Goal: Information Seeking & Learning: Learn about a topic

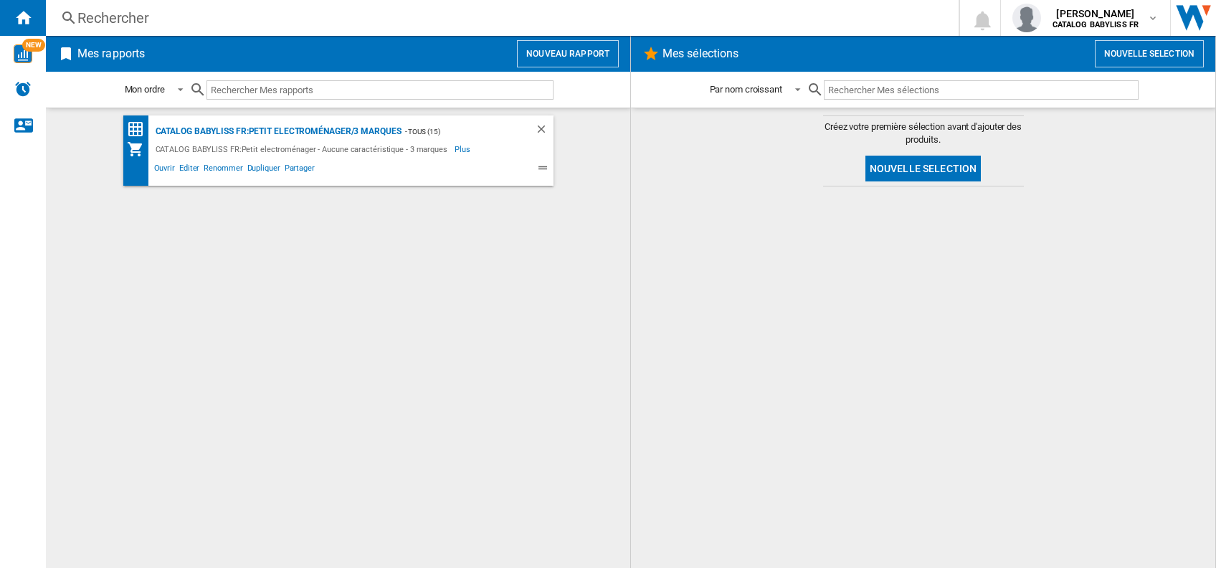
click at [252, 154] on div "CATALOG BABYLISS FR:Petit electroménager - Aucune caractéristique - 3 marques" at bounding box center [303, 148] width 303 height 17
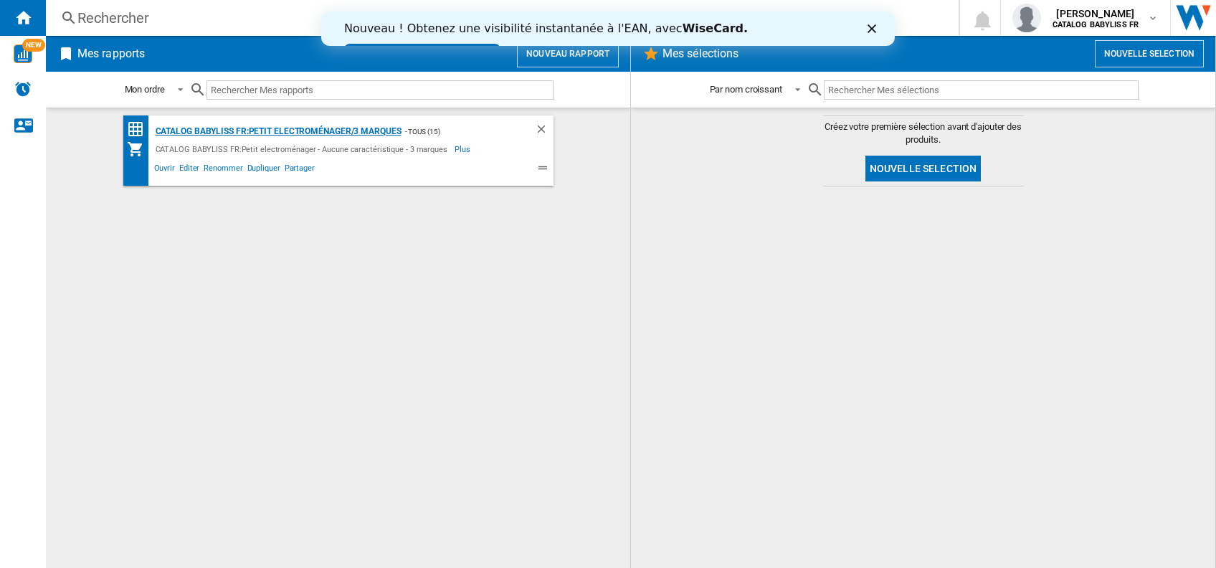
click at [243, 130] on div "CATALOG BABYLISS FR:Petit electroménager/3 marques" at bounding box center [276, 132] width 249 height 18
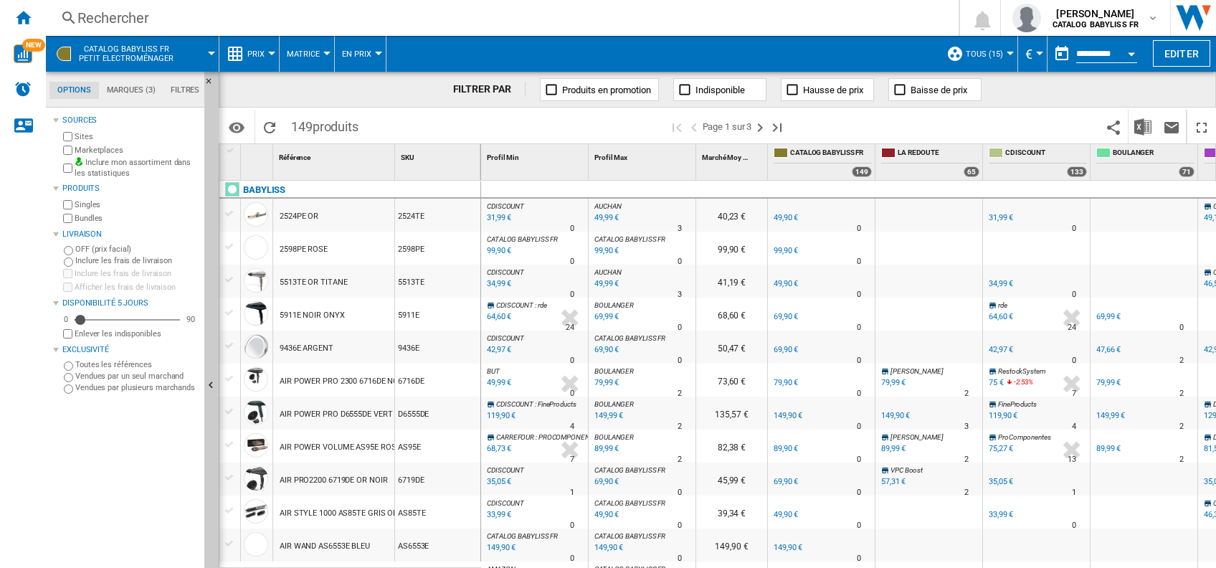
click at [128, 17] on div "Rechercher" at bounding box center [499, 18] width 844 height 20
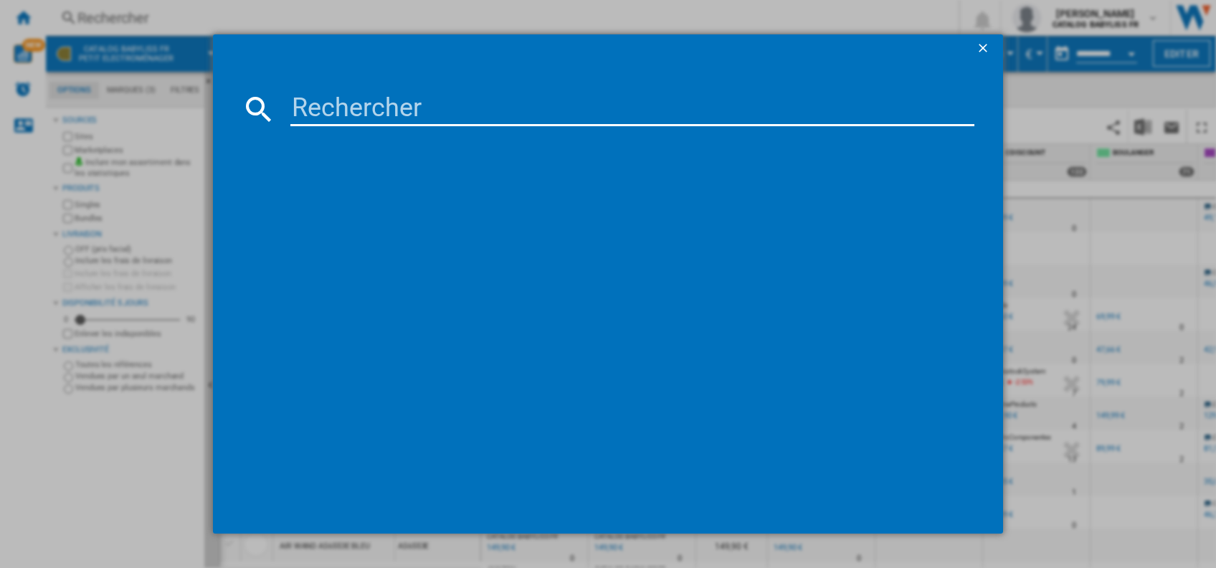
click at [340, 106] on input at bounding box center [632, 109] width 684 height 34
type input "D6555DE"
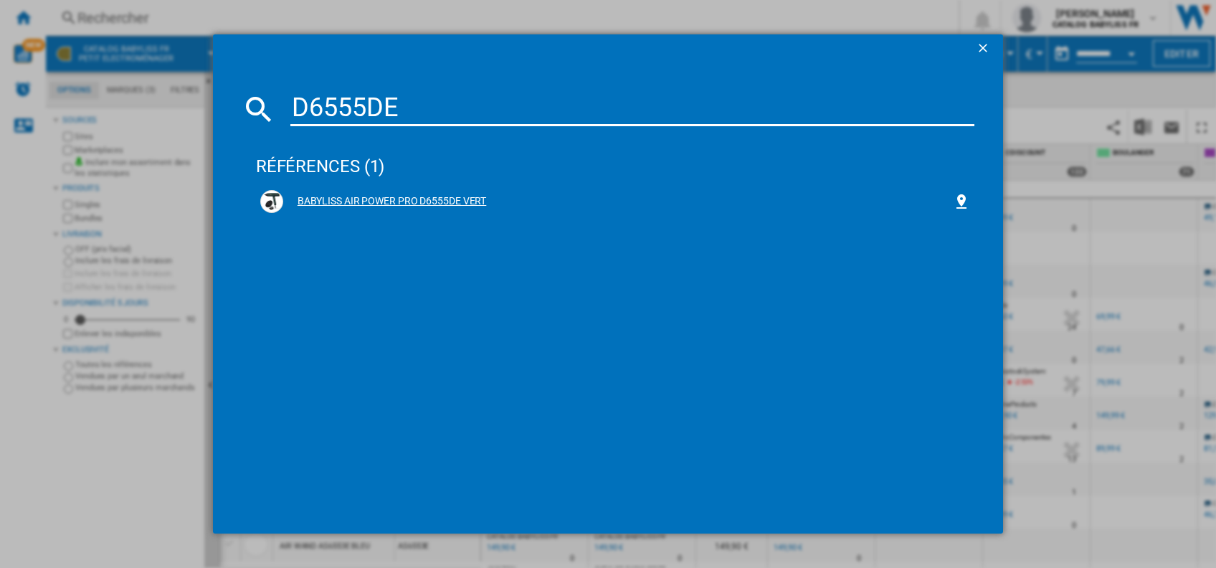
click at [450, 200] on div "BABYLISS AIR POWER PRO D6555DE VERT" at bounding box center [618, 201] width 670 height 14
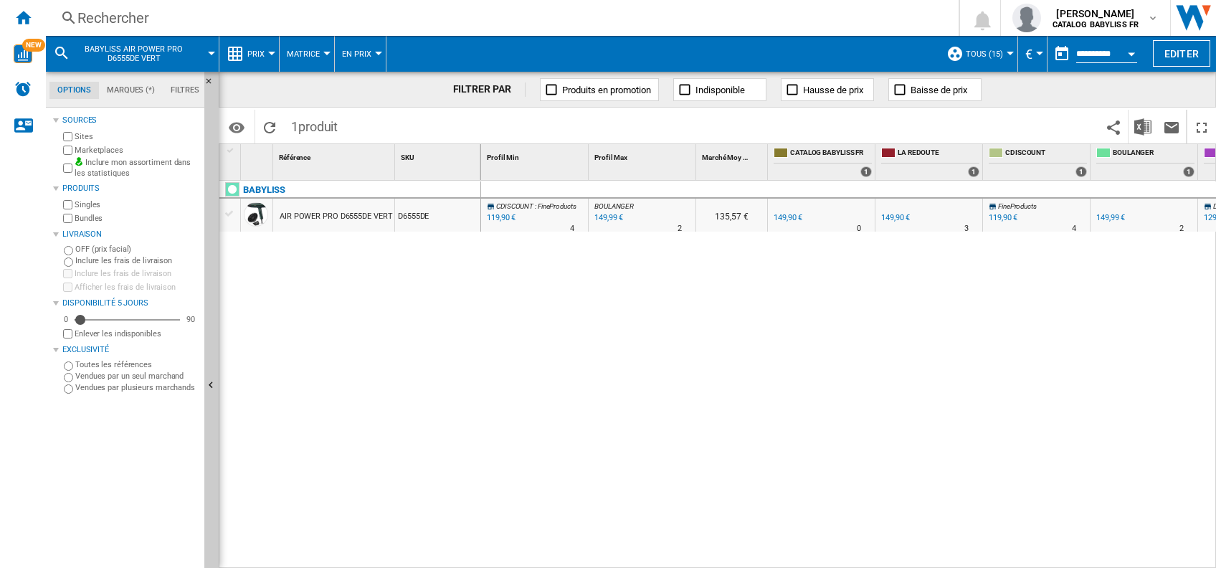
click at [67, 155] on div "Marketplaces" at bounding box center [129, 150] width 138 height 14
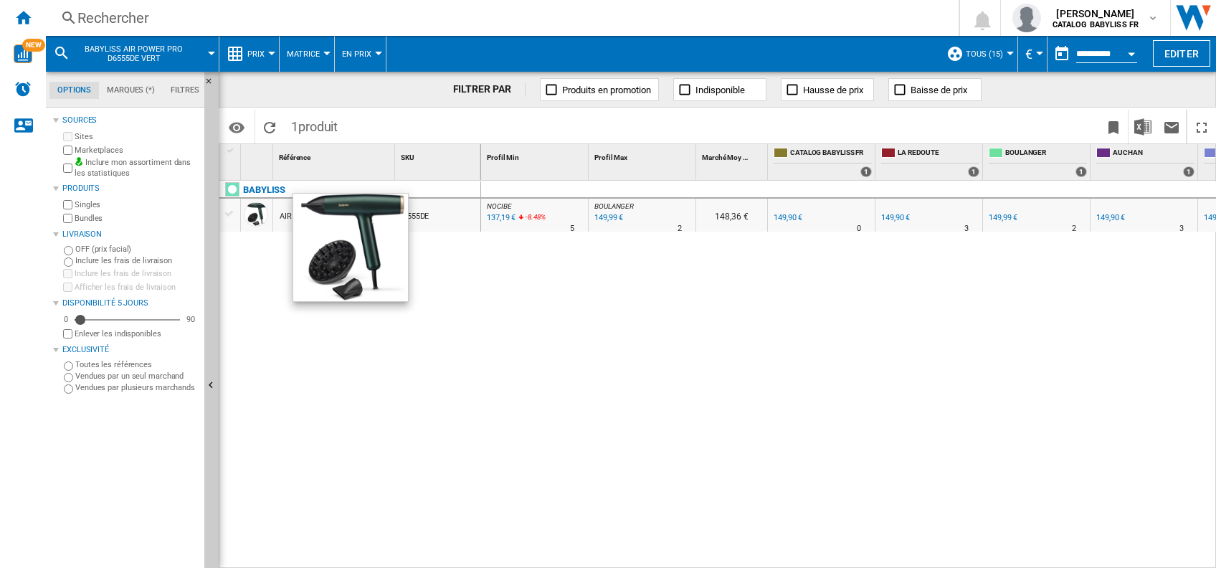
click at [259, 219] on div at bounding box center [256, 214] width 24 height 24
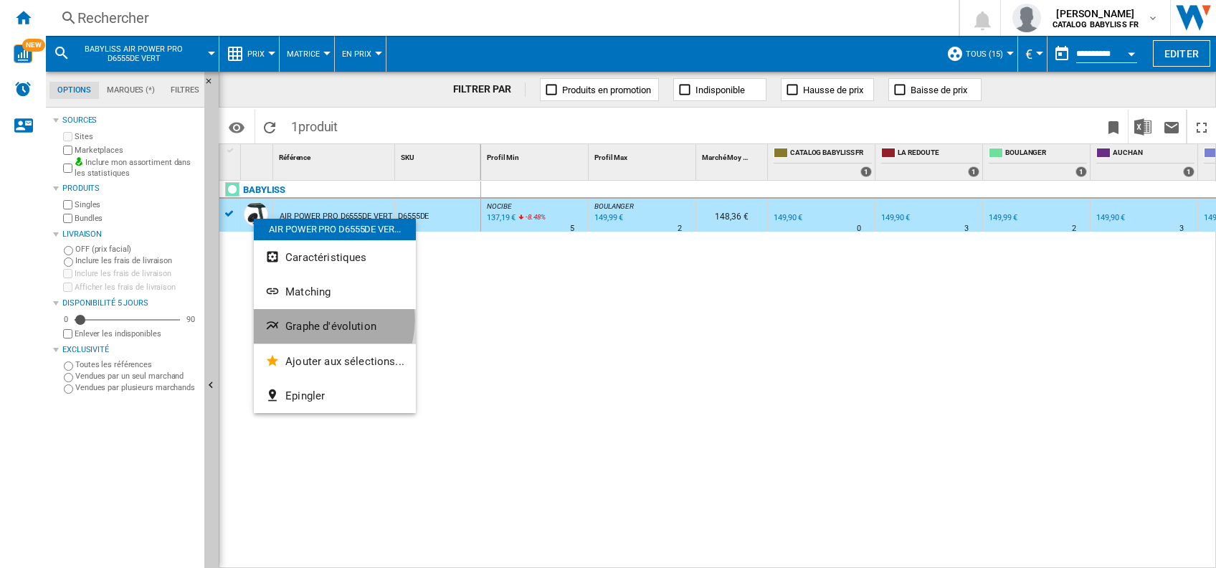
click at [321, 320] on span "Graphe d'évolution" at bounding box center [330, 326] width 91 height 13
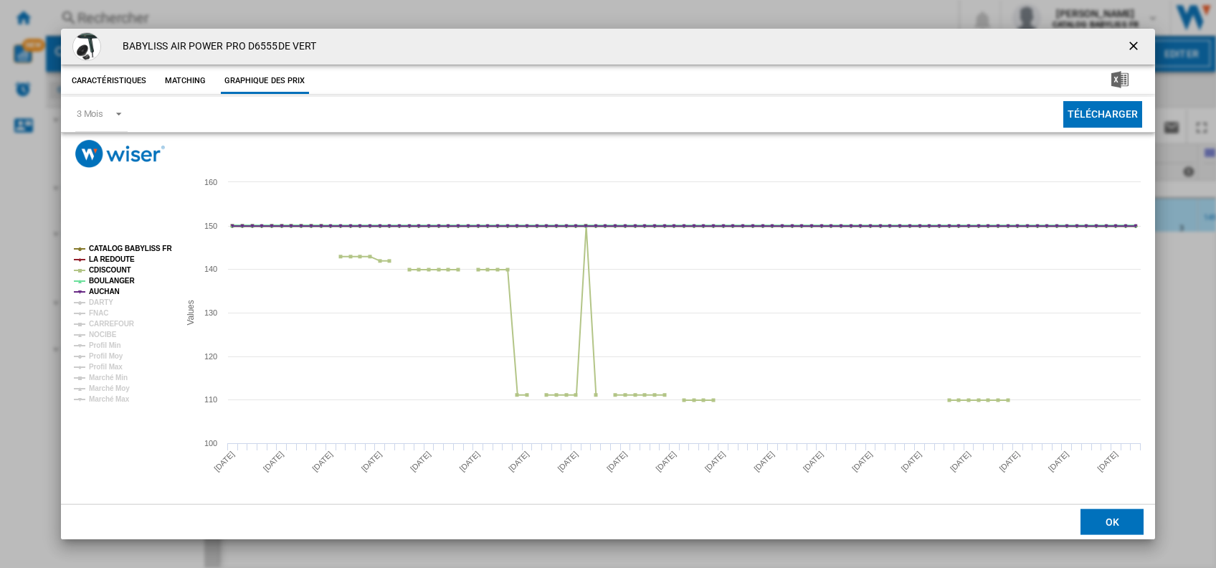
click at [115, 277] on tspan "BOULANGER" at bounding box center [112, 281] width 46 height 8
click at [110, 287] on tspan "AUCHAN" at bounding box center [104, 291] width 31 height 8
click at [151, 252] on tspan "CATALOG BABYLISS FR" at bounding box center [130, 248] width 83 height 8
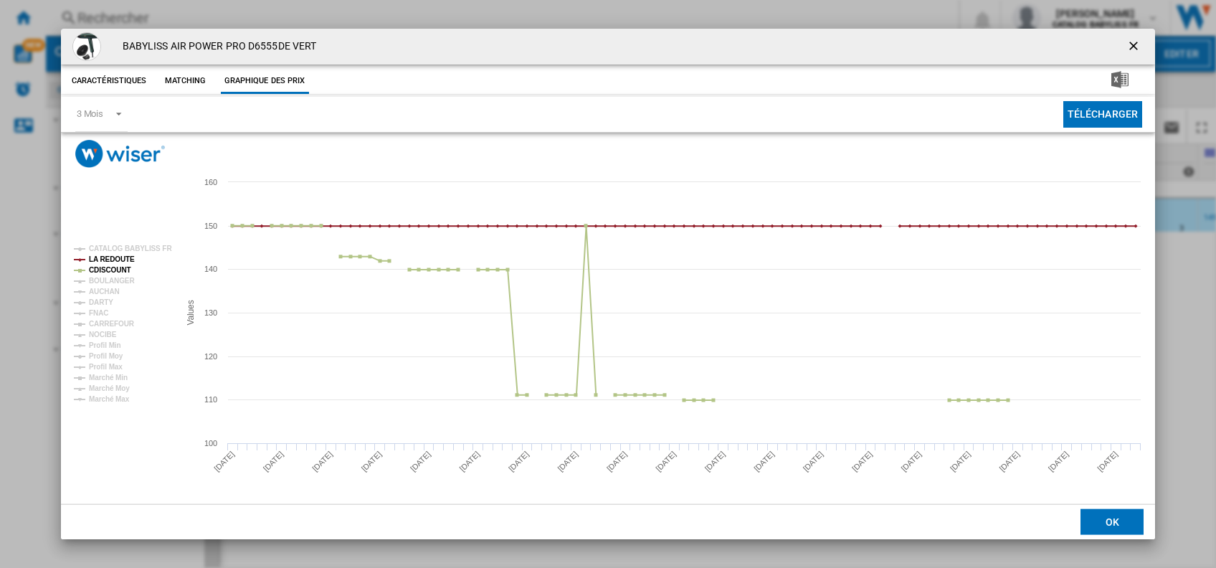
click at [146, 258] on rect "Product popup" at bounding box center [120, 323] width 105 height 169
click at [128, 257] on tspan "LA REDOUTE" at bounding box center [112, 259] width 46 height 8
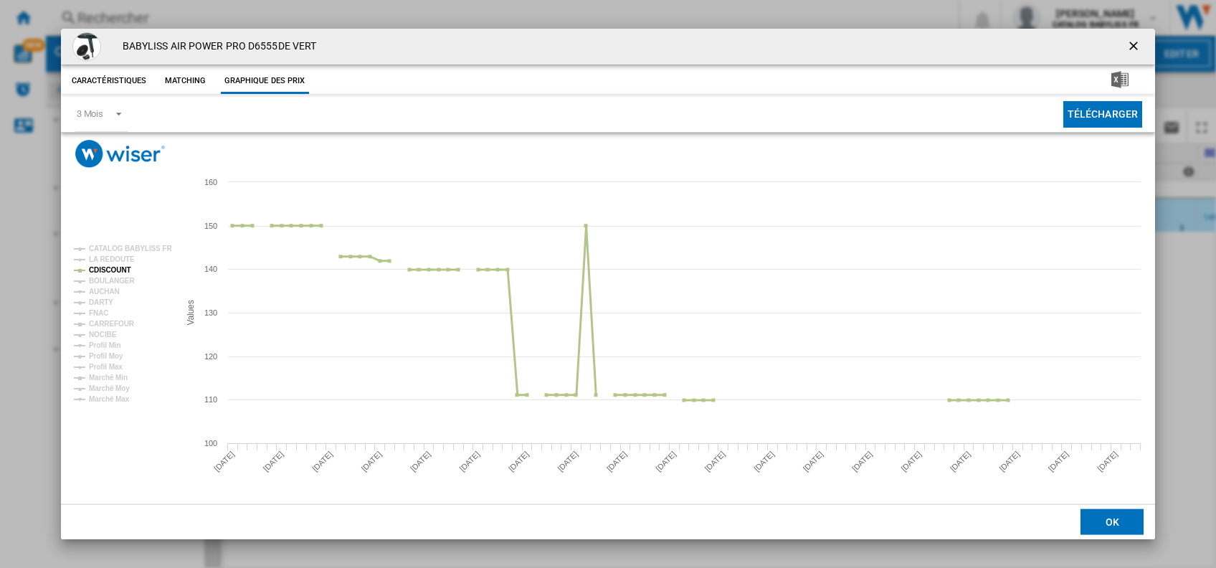
click at [97, 266] on tspan "CDISCOUNT" at bounding box center [110, 270] width 42 height 8
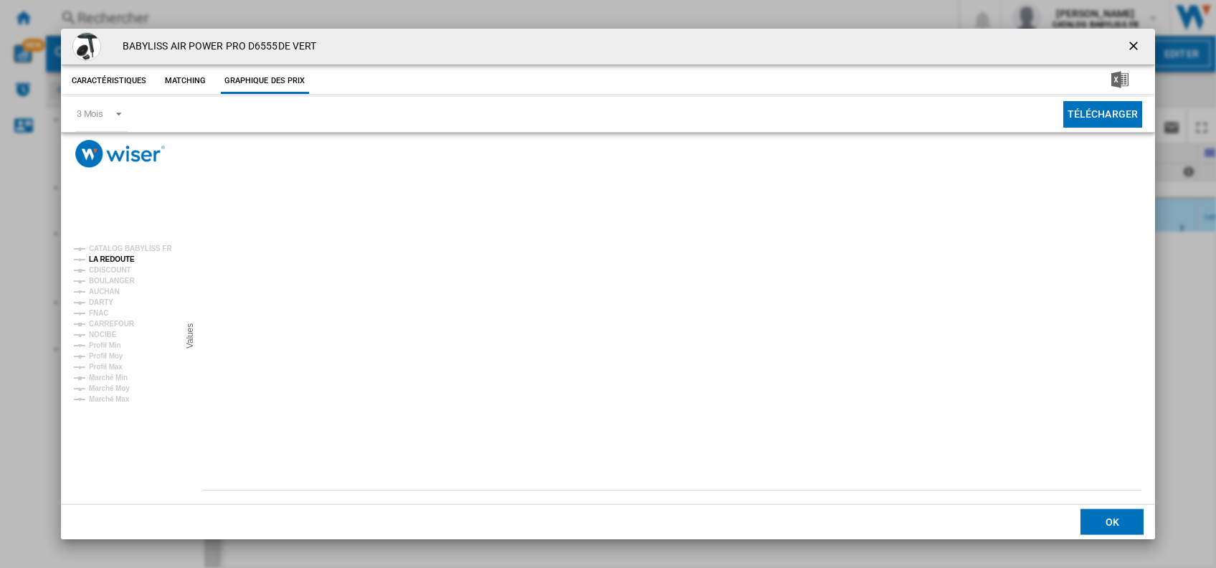
click at [100, 257] on tspan "LA REDOUTE" at bounding box center [112, 259] width 46 height 8
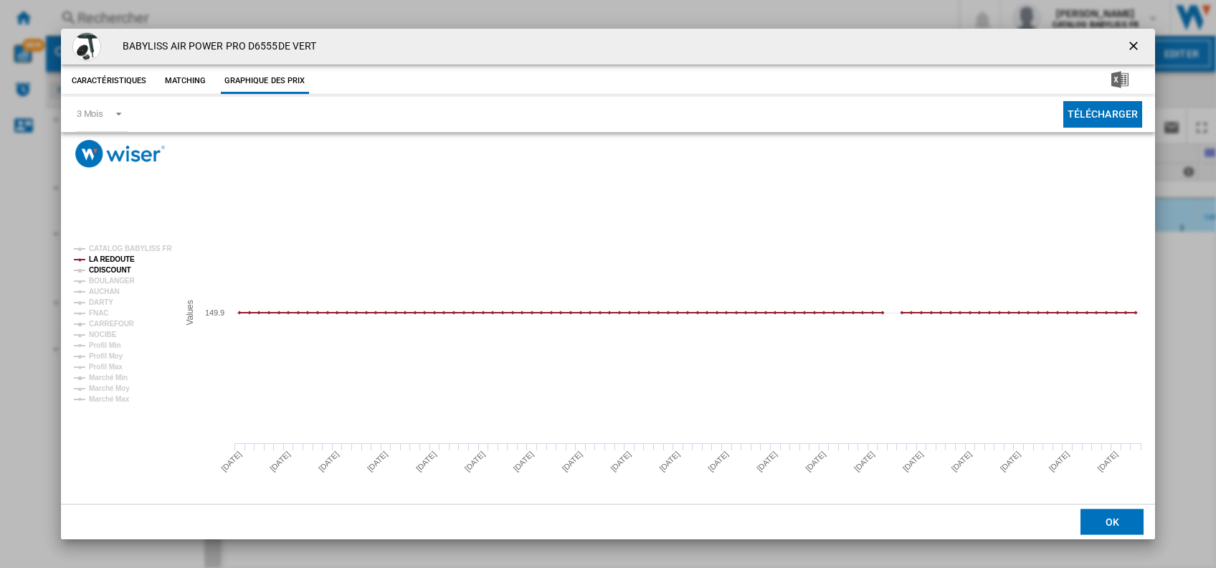
click at [97, 270] on tspan "CDISCOUNT" at bounding box center [110, 270] width 42 height 8
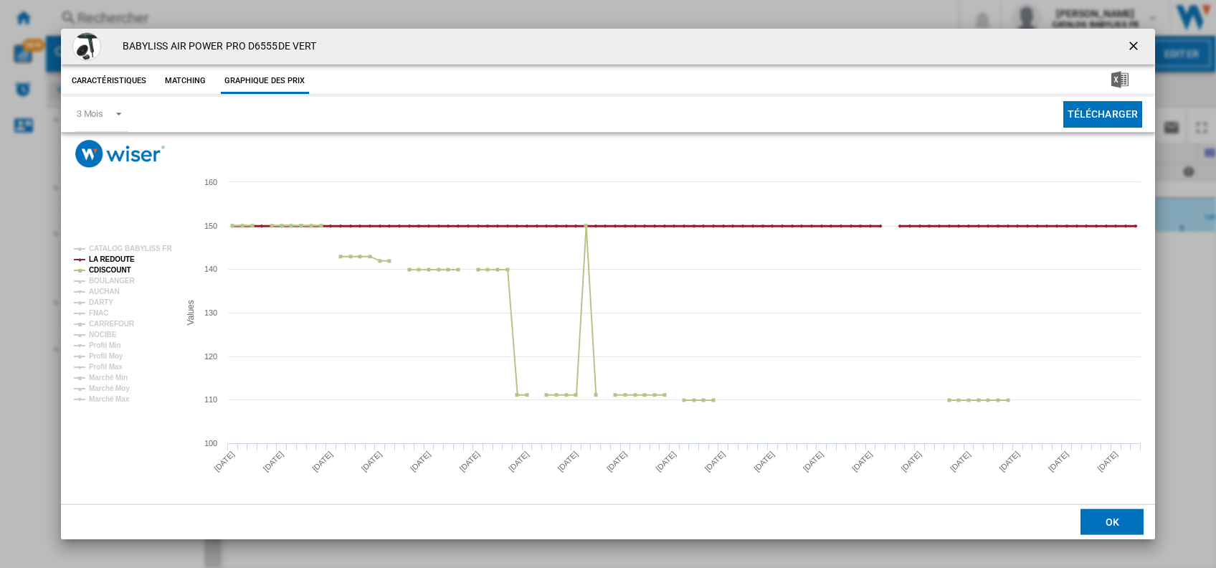
click at [98, 258] on tspan "LA REDOUTE" at bounding box center [112, 259] width 46 height 8
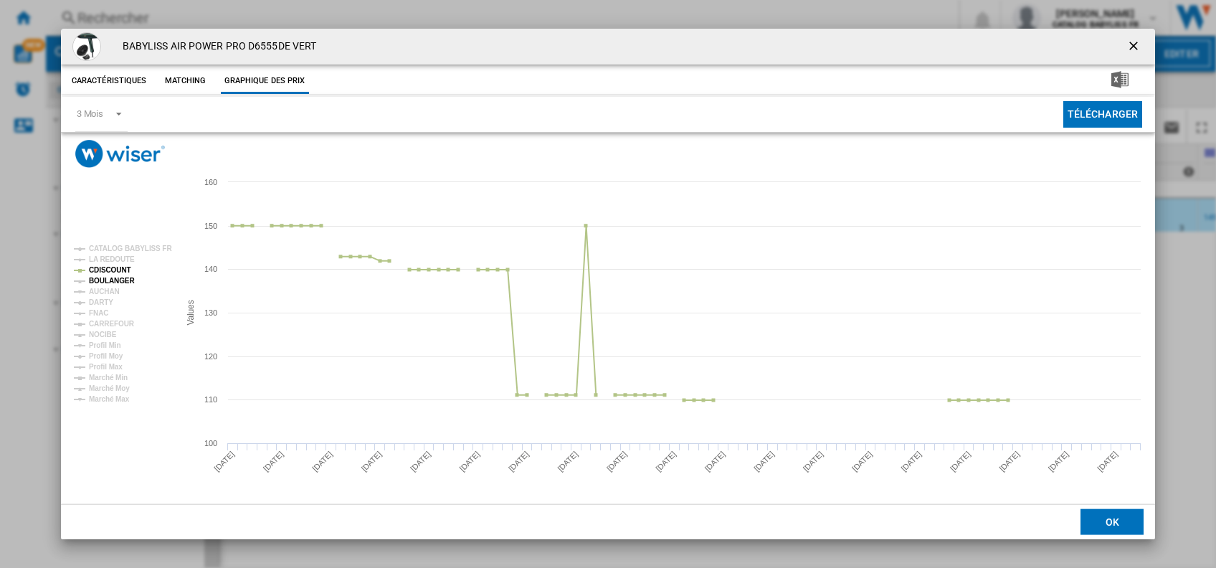
click at [103, 282] on tspan "BOULANGER" at bounding box center [112, 281] width 46 height 8
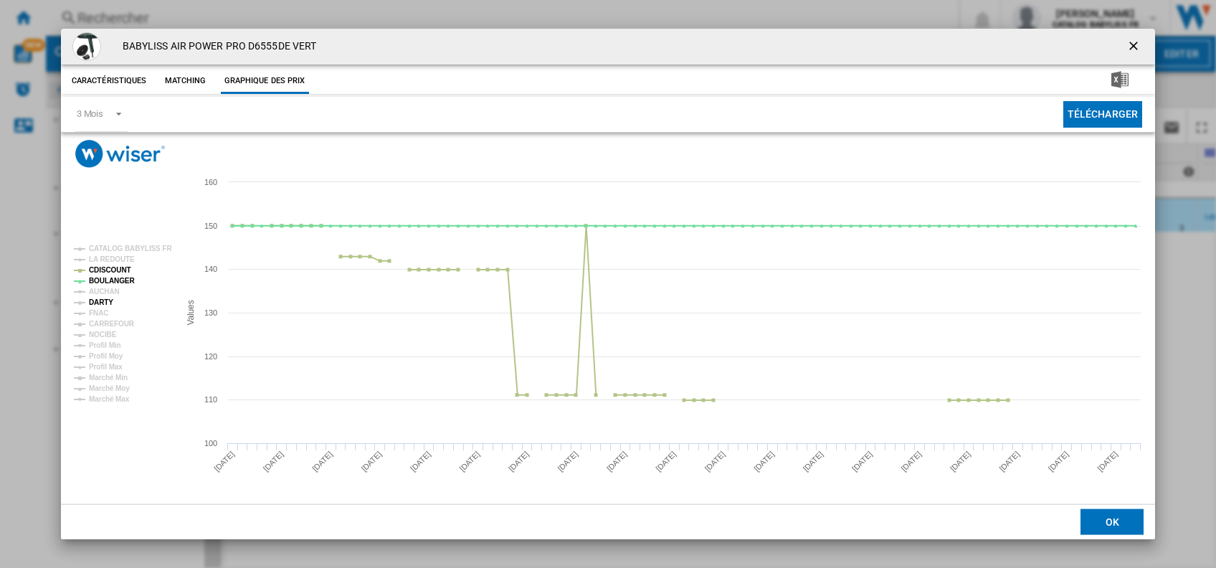
click at [103, 300] on tspan "DARTY" at bounding box center [101, 302] width 24 height 8
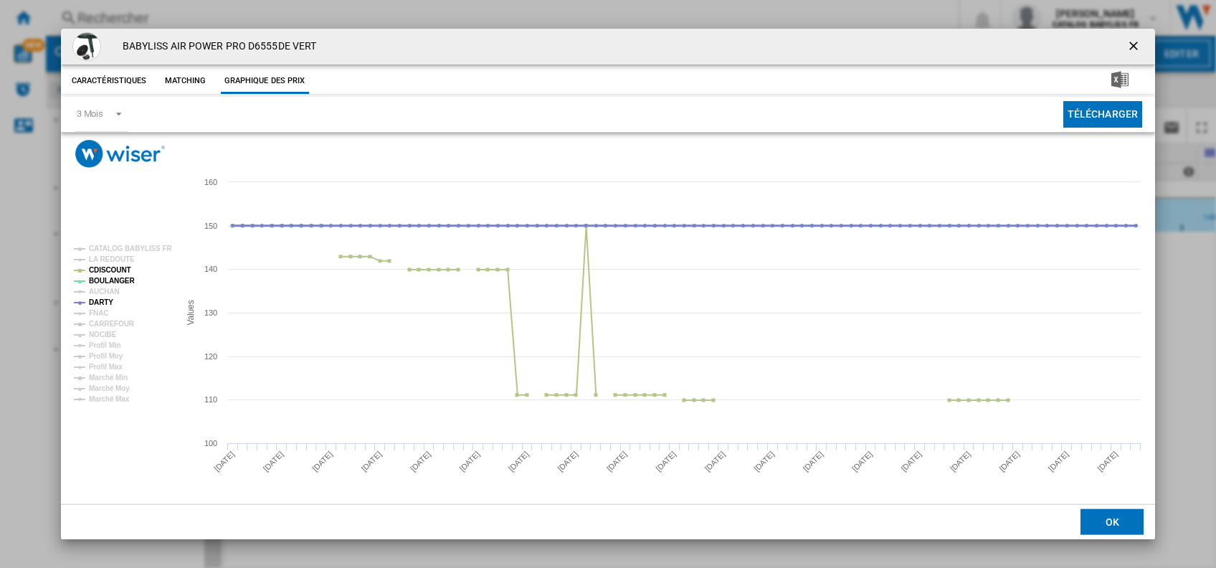
click at [105, 298] on tspan "DARTY" at bounding box center [101, 302] width 24 height 8
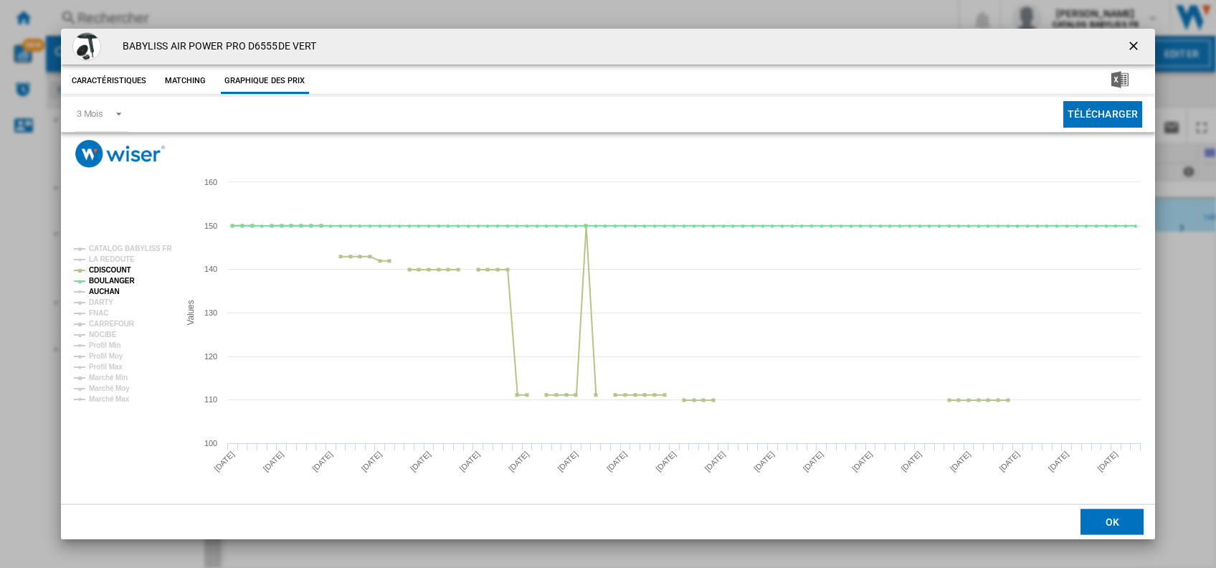
click at [104, 292] on tspan "AUCHAN" at bounding box center [104, 291] width 31 height 8
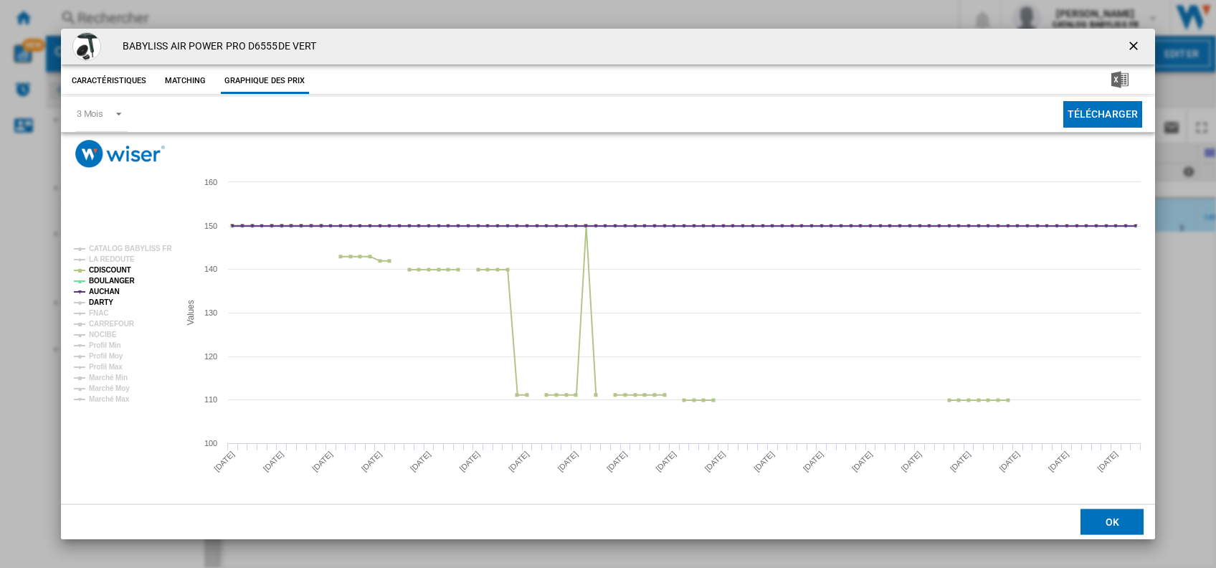
click at [103, 299] on tspan "DARTY" at bounding box center [101, 302] width 24 height 8
click at [102, 310] on tspan "FNAC" at bounding box center [98, 313] width 19 height 8
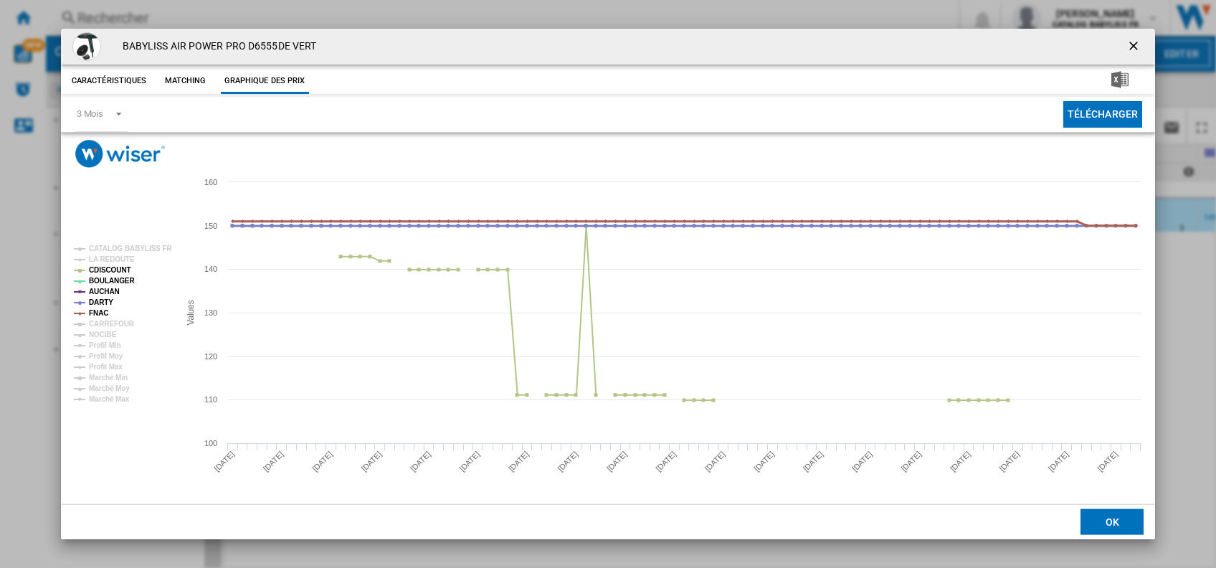
click at [103, 309] on tspan "FNAC" at bounding box center [98, 313] width 19 height 8
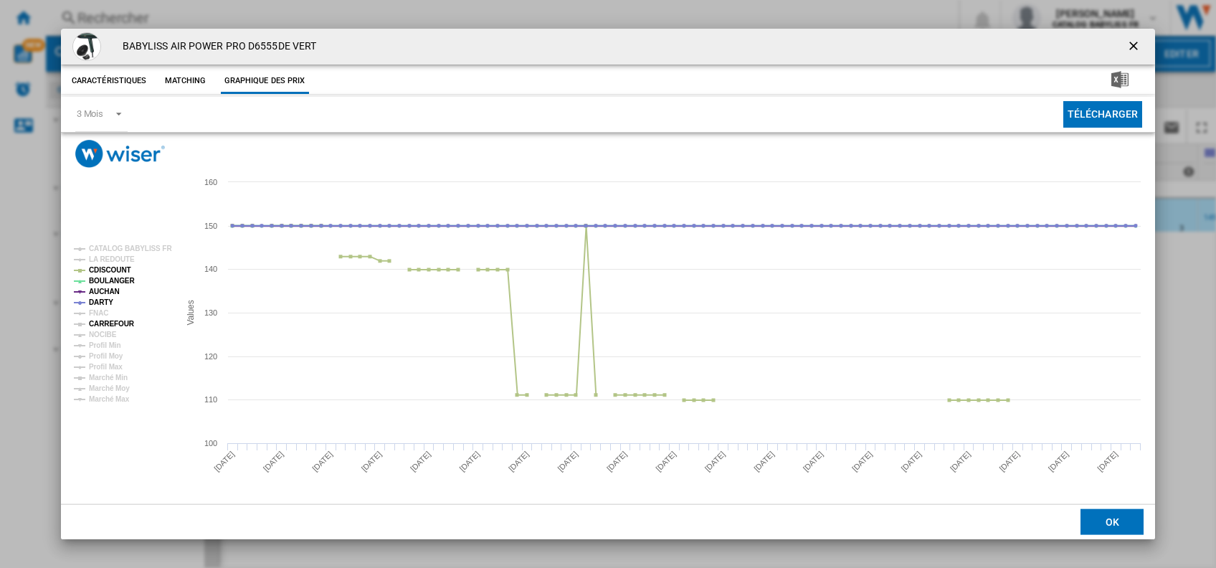
click at [121, 327] on tspan "CARREFOUR" at bounding box center [112, 324] width 46 height 8
click at [107, 320] on tspan "CARREFOUR" at bounding box center [112, 324] width 46 height 8
click at [126, 257] on tspan "LA REDOUTE" at bounding box center [112, 259] width 46 height 8
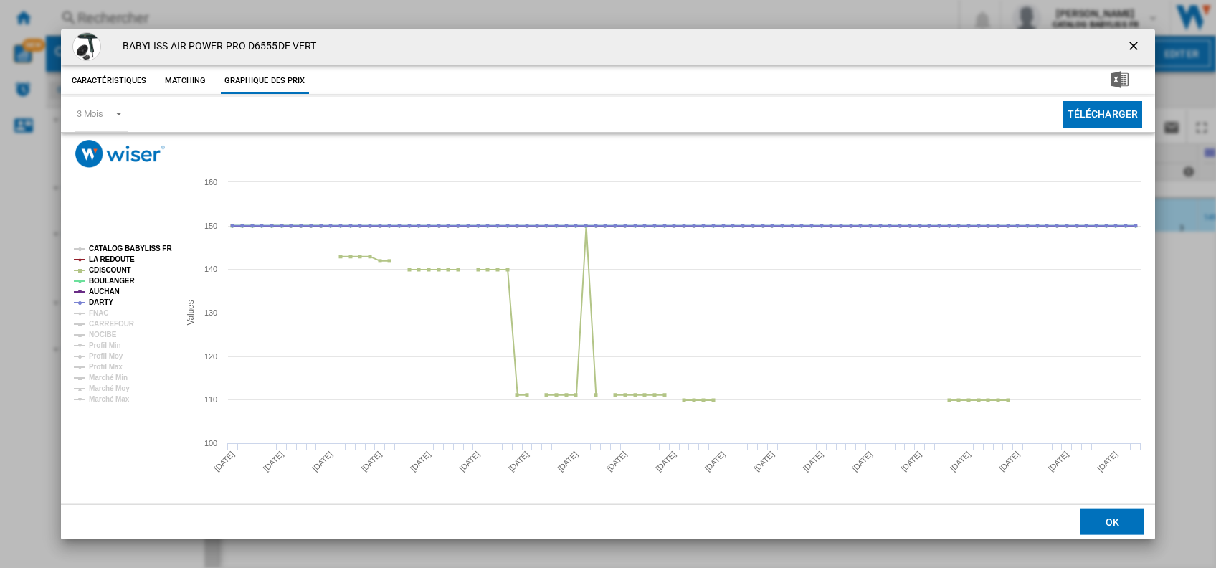
click at [127, 247] on tspan "CATALOG BABYLISS FR" at bounding box center [130, 248] width 83 height 8
click at [115, 313] on rect "Product popup" at bounding box center [120, 323] width 105 height 169
click at [93, 313] on tspan "FNAC" at bounding box center [98, 313] width 19 height 8
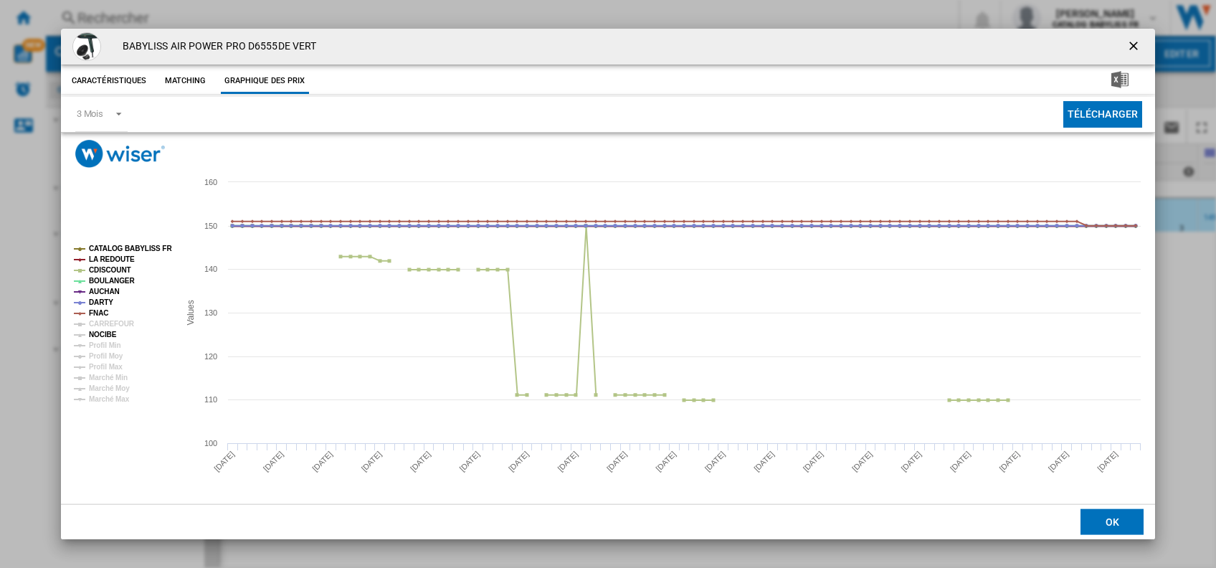
click at [103, 333] on tspan "NOCIBE" at bounding box center [103, 334] width 28 height 8
click at [108, 323] on tspan "CARREFOUR" at bounding box center [112, 324] width 46 height 8
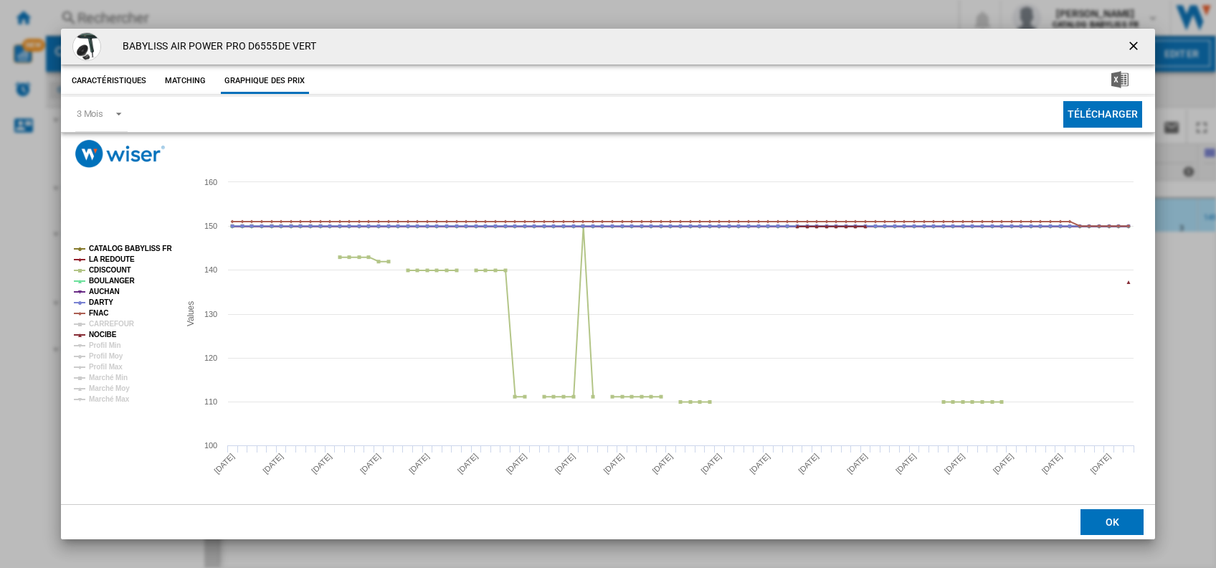
click at [1126, 39] on ng-md-icon "getI18NText('BUTTONS.CLOSE_DIALOG')" at bounding box center [1134, 47] width 17 height 17
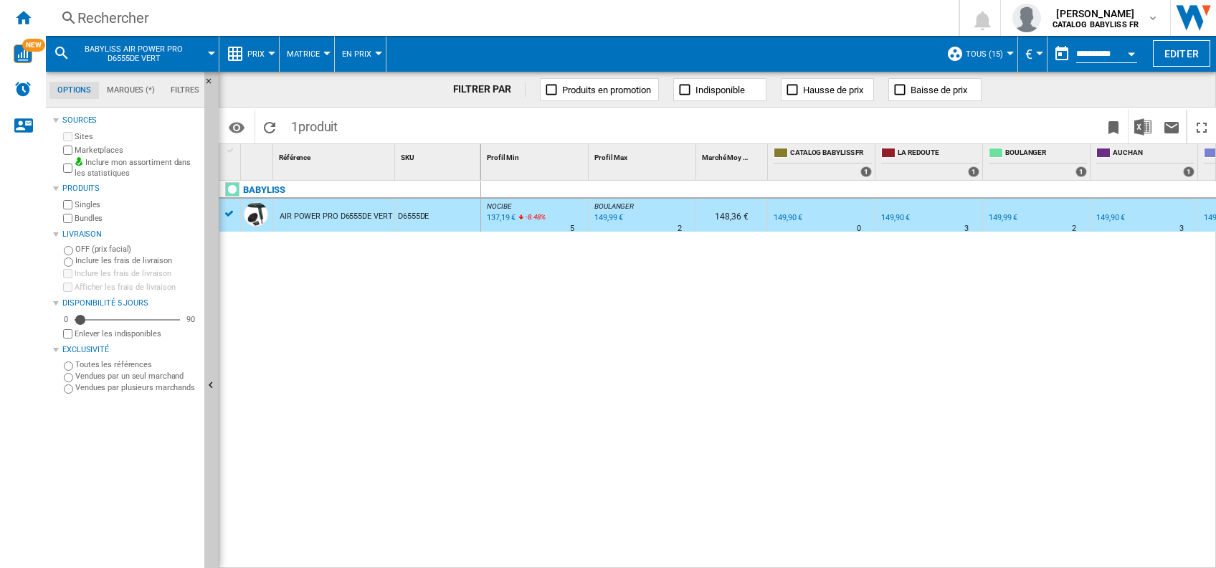
click at [131, 22] on div "Rechercher" at bounding box center [499, 18] width 844 height 20
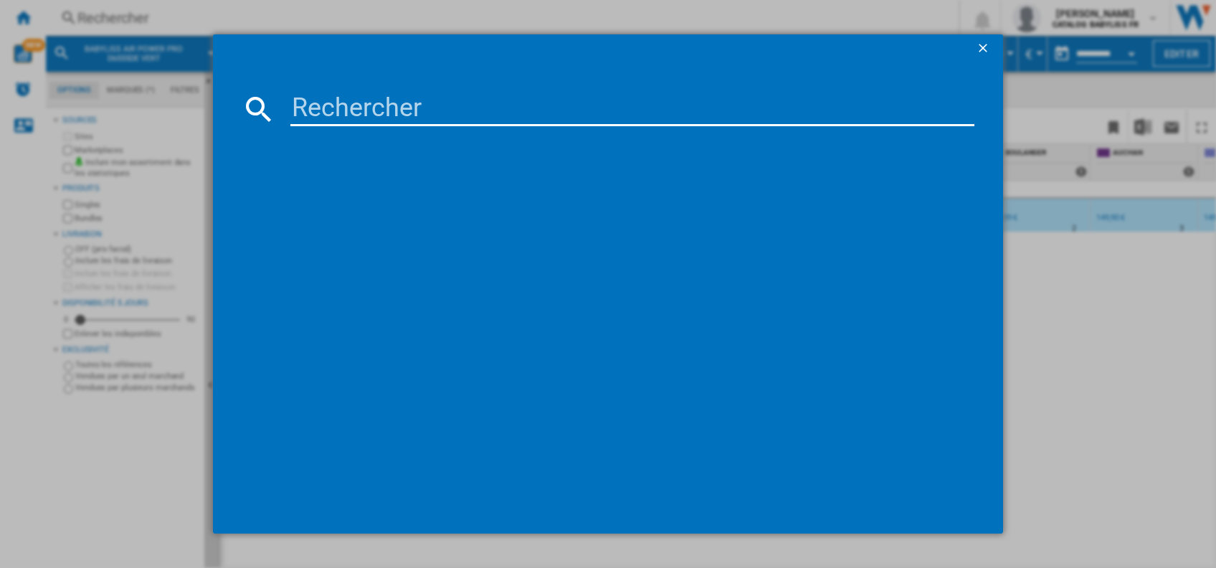
click at [391, 107] on input at bounding box center [632, 109] width 684 height 34
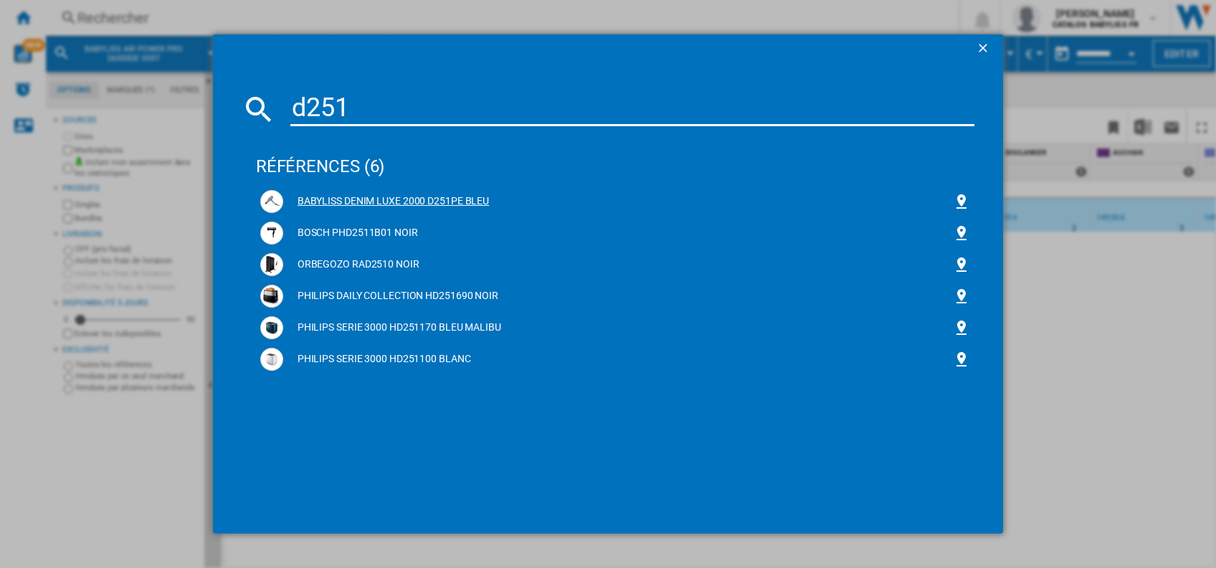
type input "d251"
click at [351, 189] on div "BABYLISS DENIM LUXE 2000 D251PE BLEU" at bounding box center [615, 202] width 718 height 32
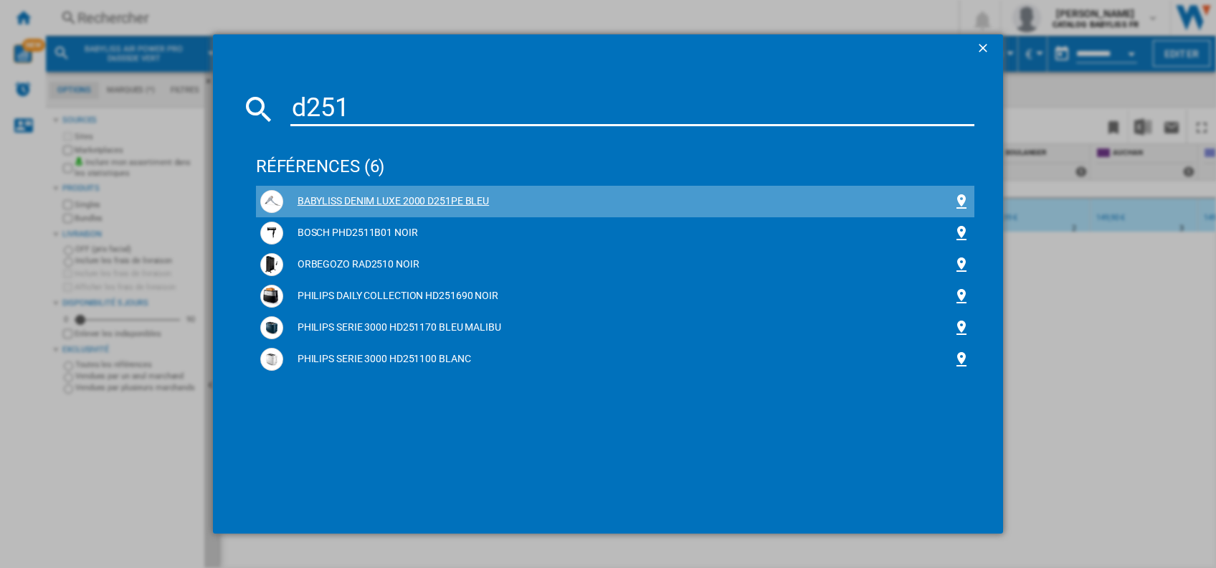
click at [351, 194] on div "BABYLISS DENIM LUXE 2000 D251PE BLEU" at bounding box center [618, 201] width 670 height 14
